Goal: Task Accomplishment & Management: Use online tool/utility

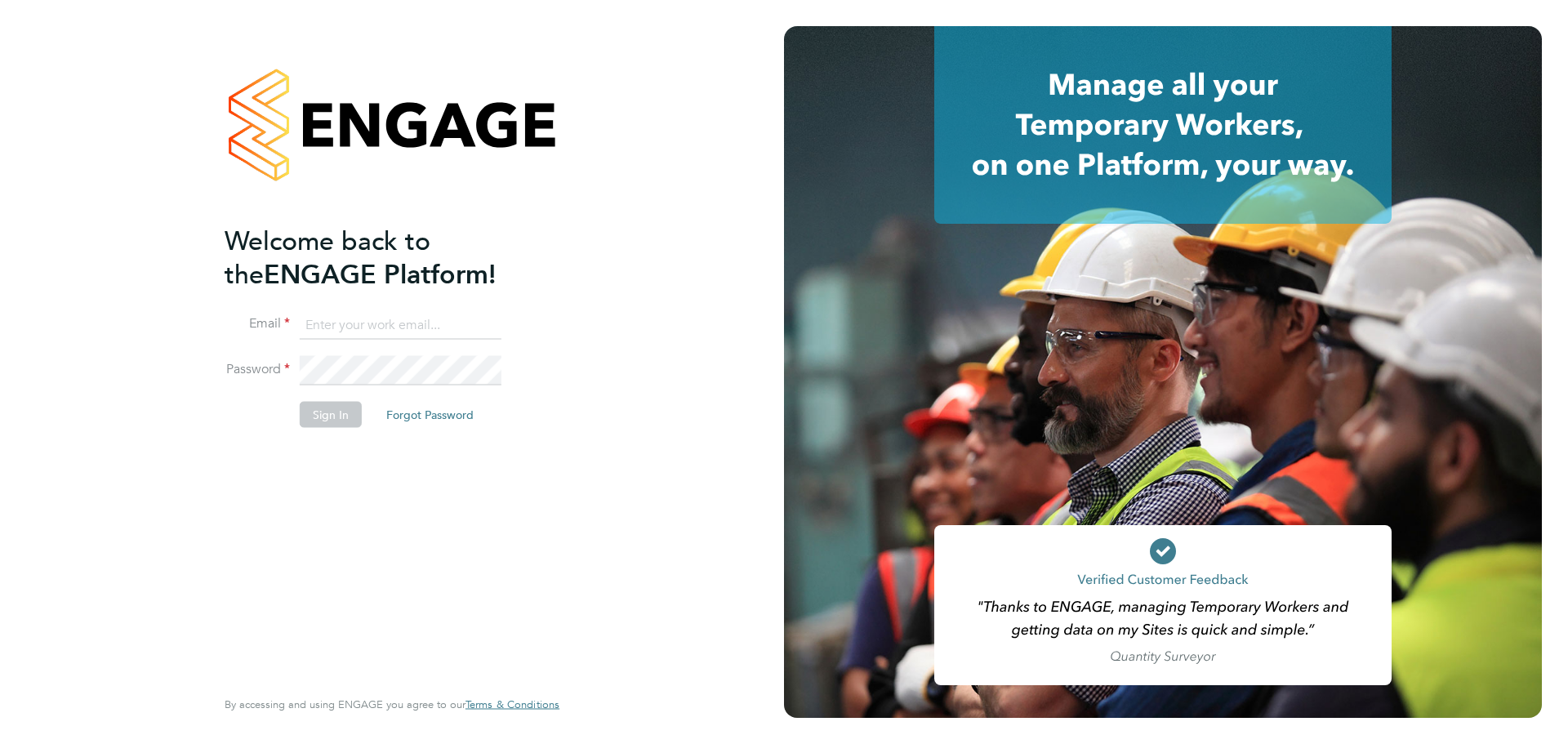
drag, startPoint x: 381, startPoint y: 327, endPoint x: 389, endPoint y: 327, distance: 8.0
click at [389, 327] on input at bounding box center [401, 325] width 202 height 29
type input "nick.daperis@wates.co.uk"
click at [329, 409] on button "Sign In" at bounding box center [331, 414] width 62 height 26
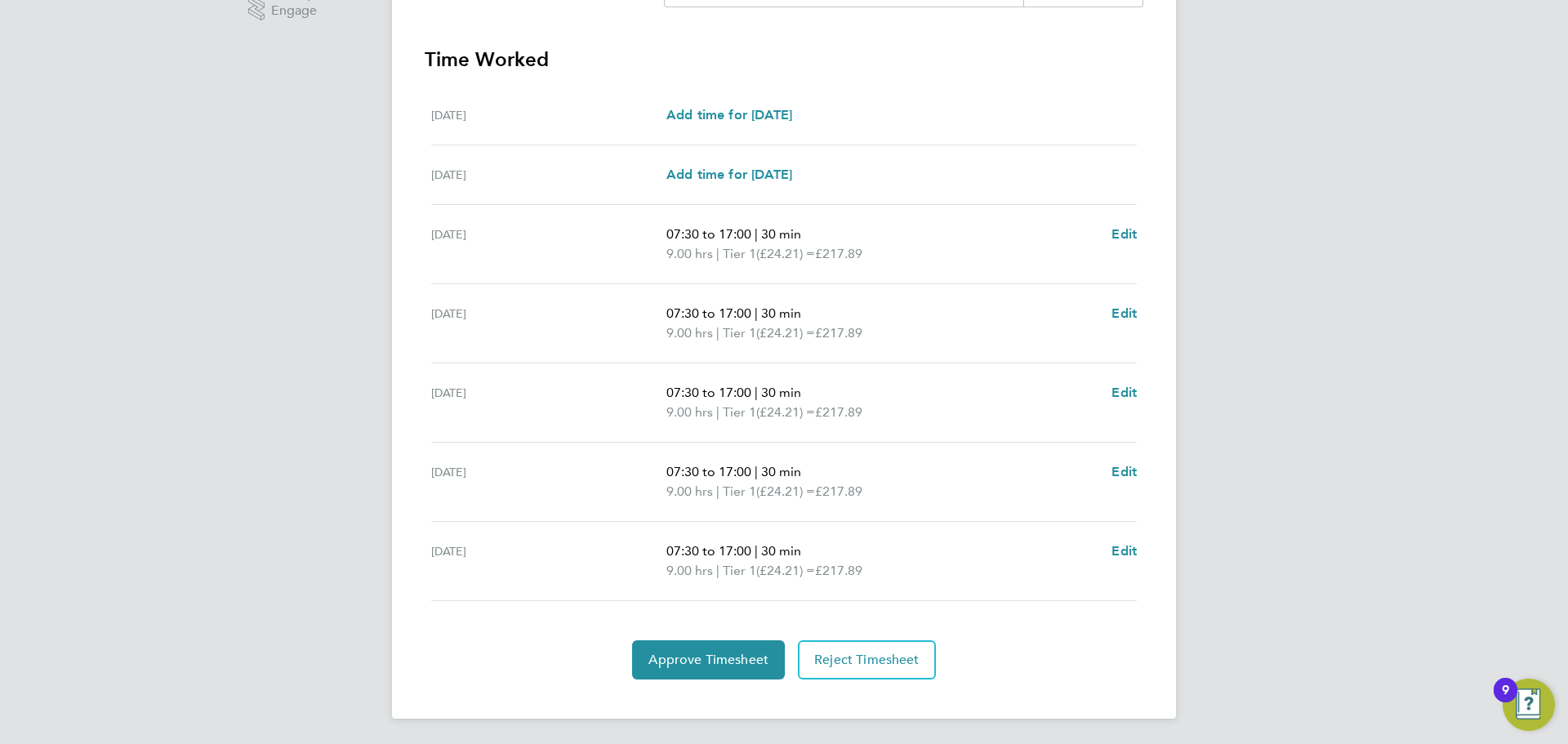
scroll to position [436, 0]
click at [858, 662] on span "Reject Timesheet" at bounding box center [867, 658] width 105 height 16
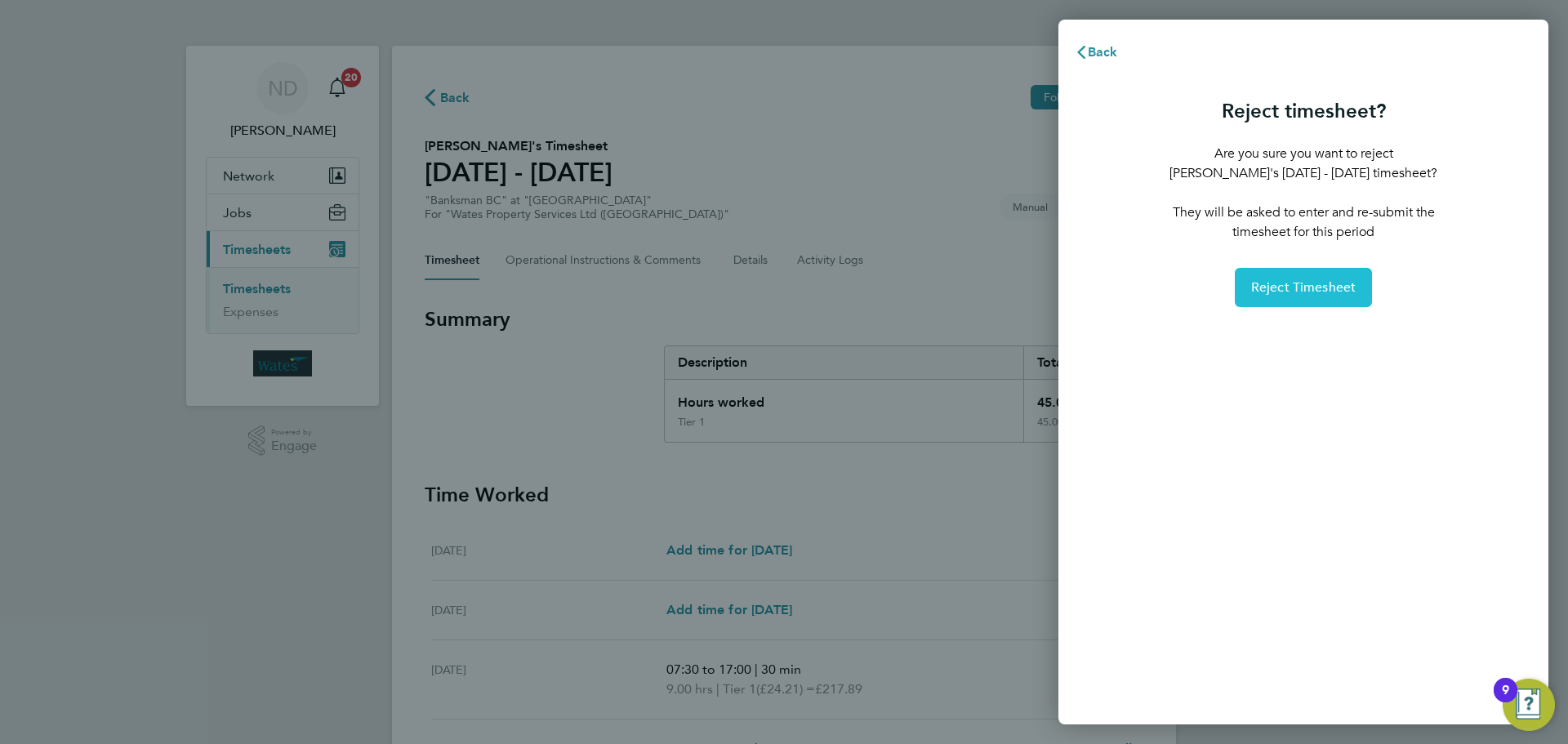
click at [1301, 282] on span "Reject Timesheet" at bounding box center [1304, 287] width 105 height 16
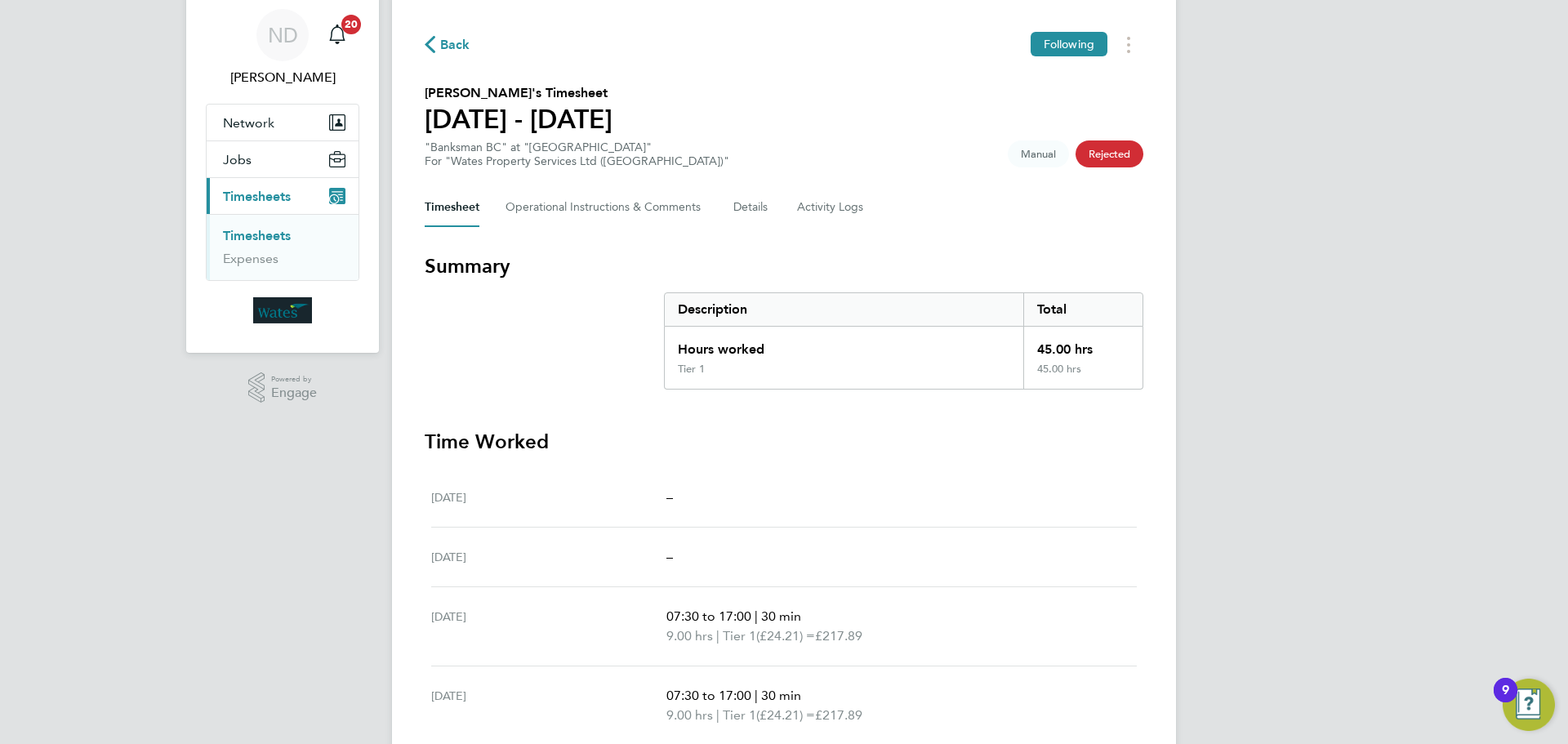
scroll to position [82, 0]
